Goal: Task Accomplishment & Management: Use online tool/utility

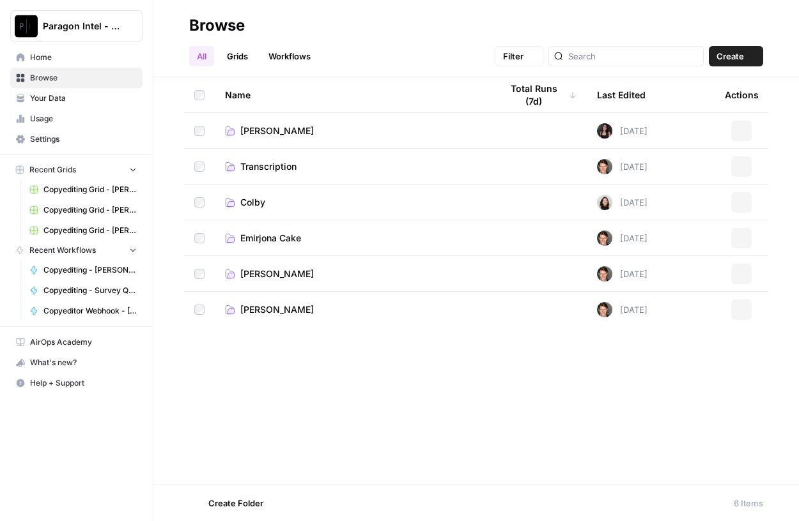
click at [36, 57] on span "Home" at bounding box center [83, 57] width 107 height 11
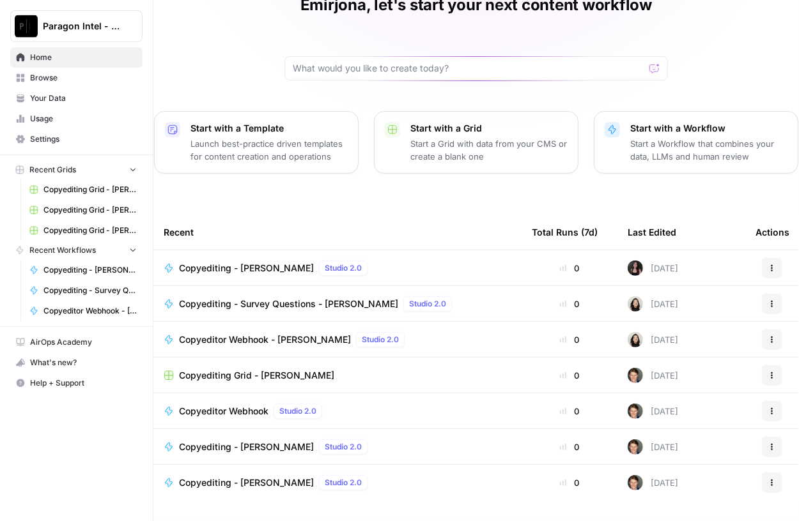
scroll to position [20, 0]
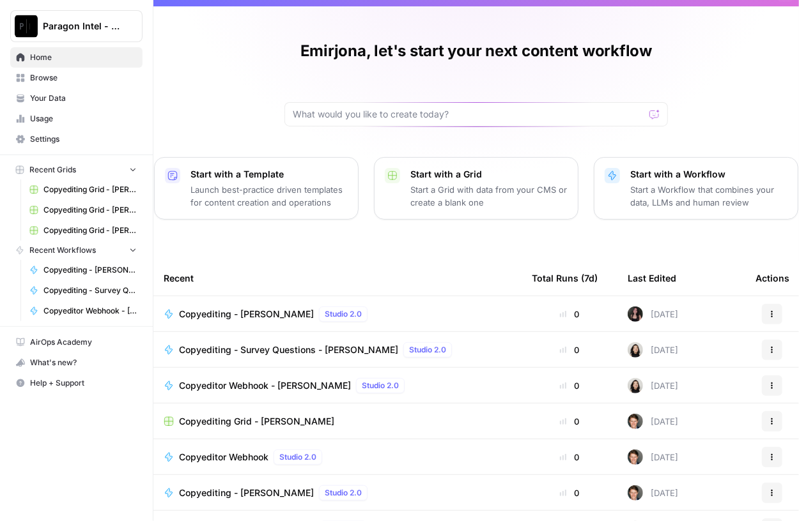
click at [63, 77] on span "Browse" at bounding box center [83, 77] width 107 height 11
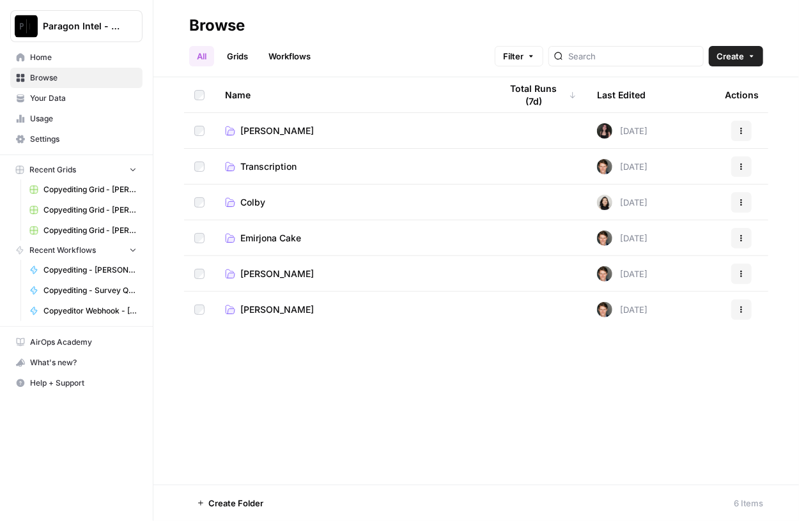
click at [272, 241] on span "Emirjona Cake" at bounding box center [270, 238] width 61 height 13
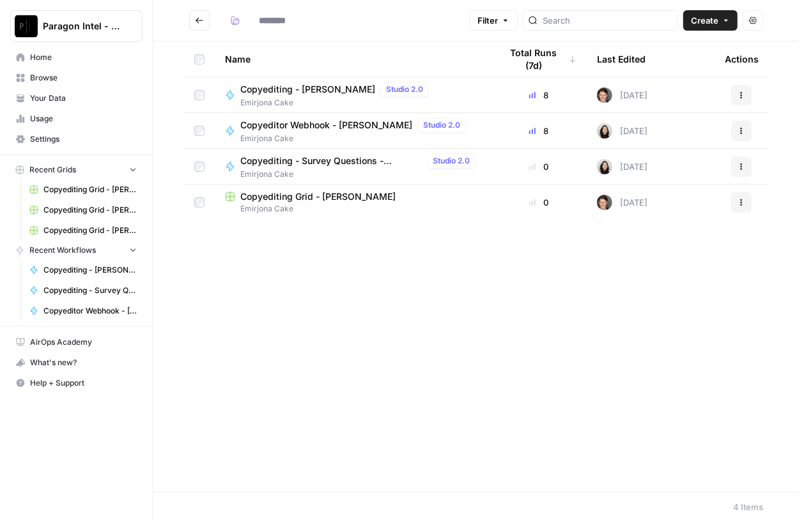
type input "**********"
click at [292, 193] on span "Copyediting Grid - [PERSON_NAME]" at bounding box center [317, 196] width 155 height 13
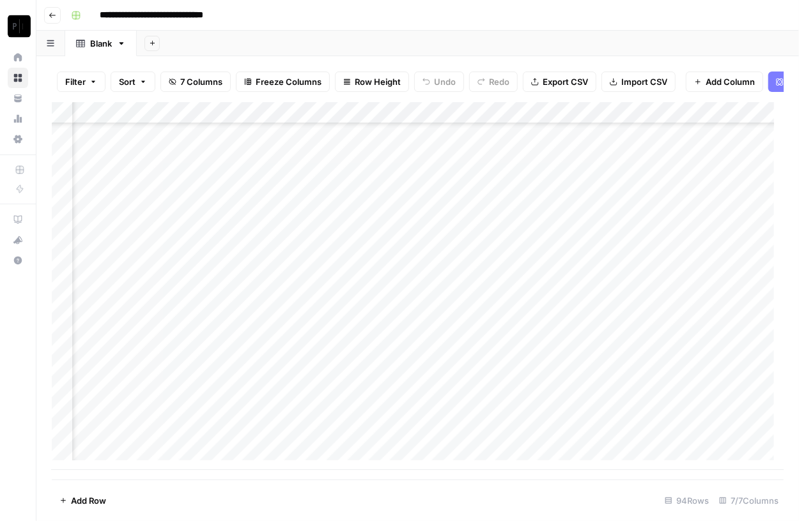
scroll to position [1725, 212]
click at [631, 411] on div "Add Column" at bounding box center [417, 286] width 731 height 368
